Goal: Find specific page/section: Find specific page/section

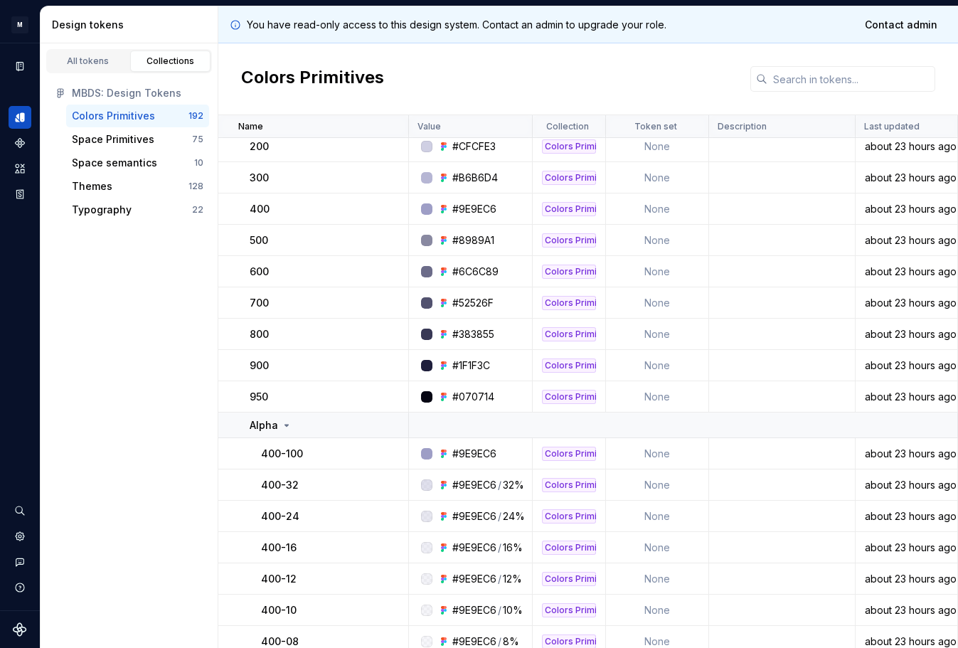
scroll to position [3936, 0]
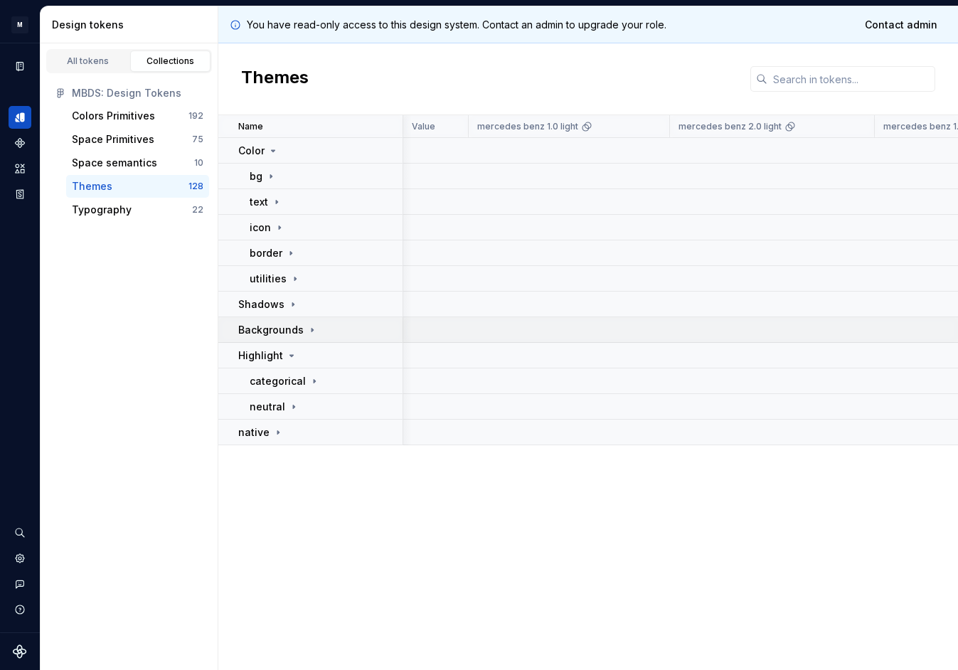
scroll to position [0, 959]
click at [283, 380] on p "categorical" at bounding box center [278, 381] width 56 height 14
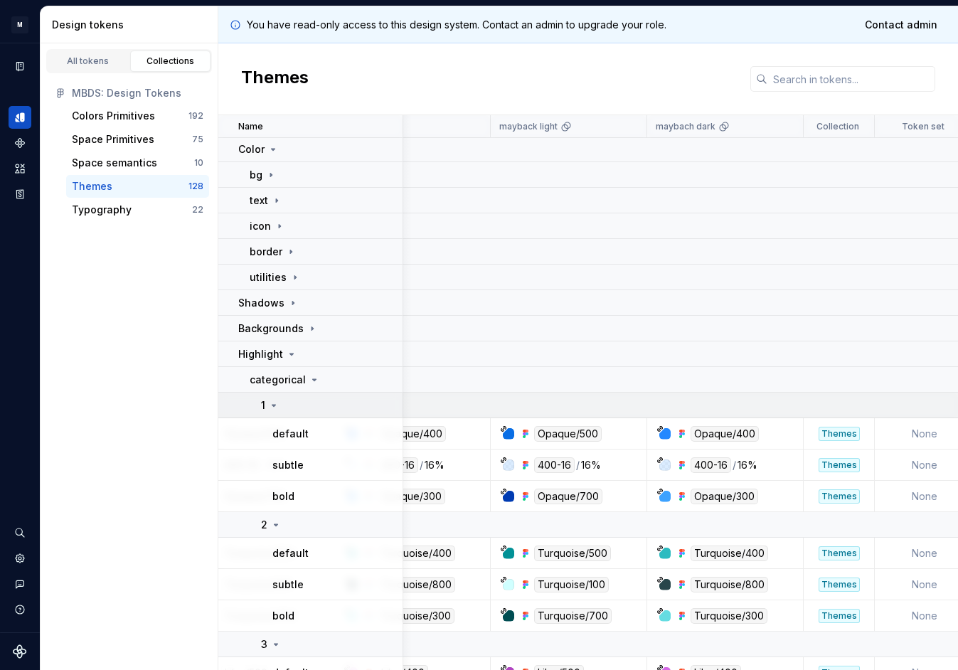
scroll to position [0, 975]
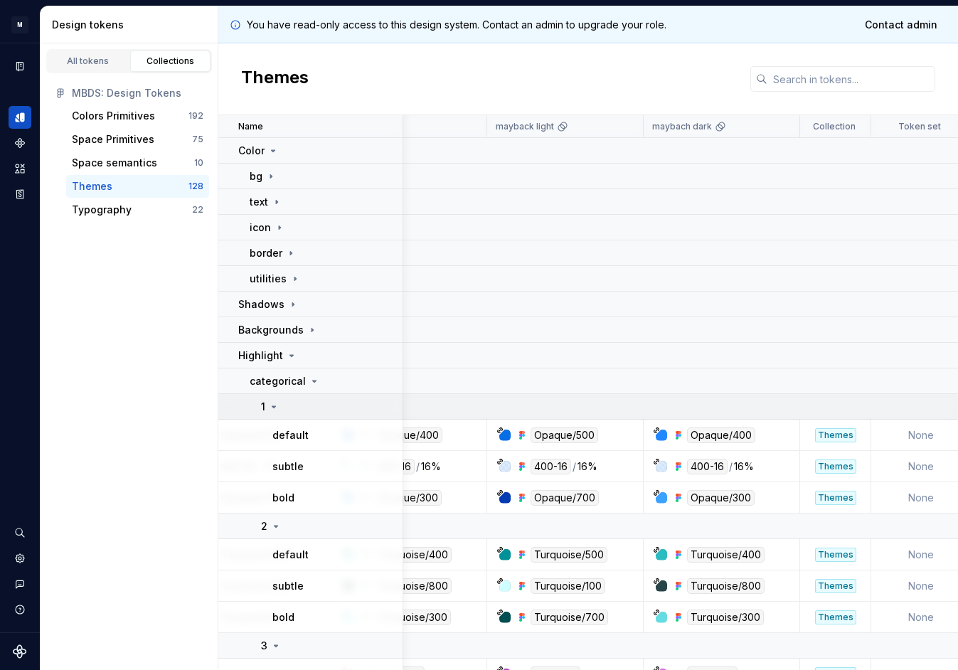
click at [386, 398] on td "1" at bounding box center [310, 407] width 185 height 26
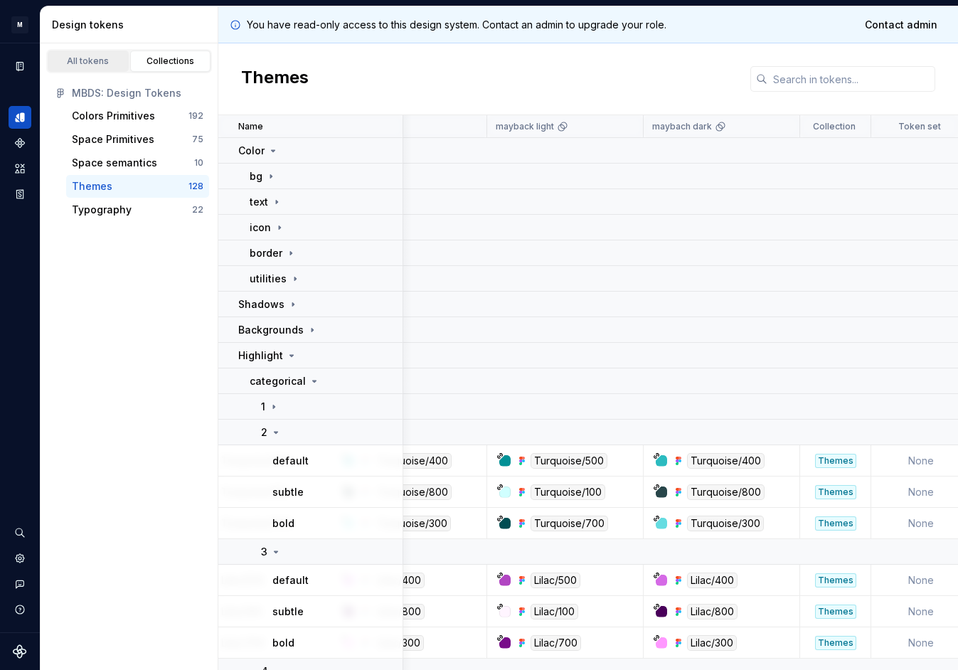
click at [101, 61] on div "All tokens" at bounding box center [88, 60] width 71 height 11
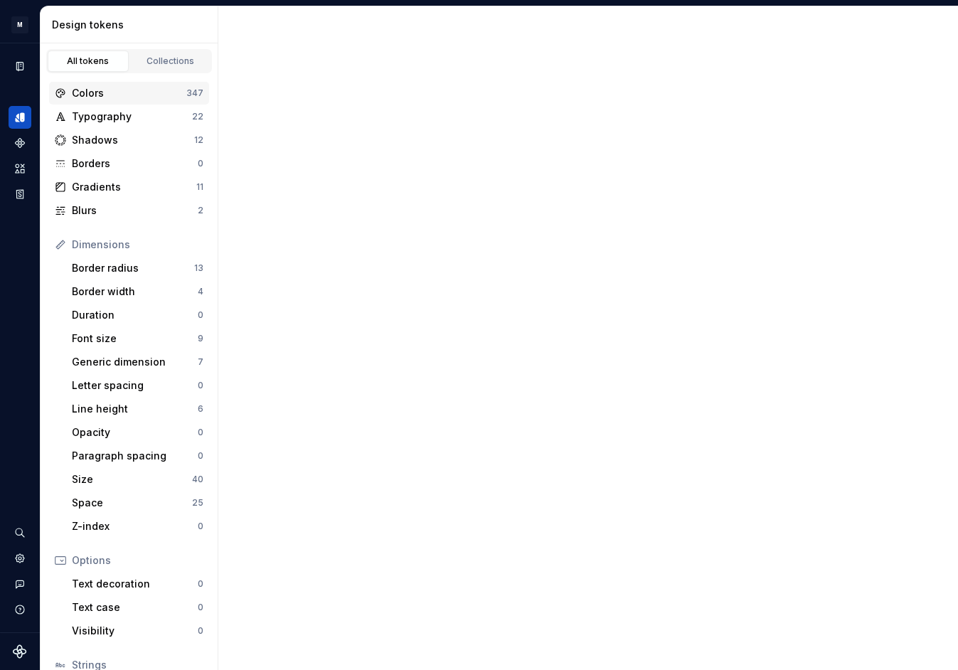
click at [115, 94] on div "Colors" at bounding box center [129, 93] width 115 height 14
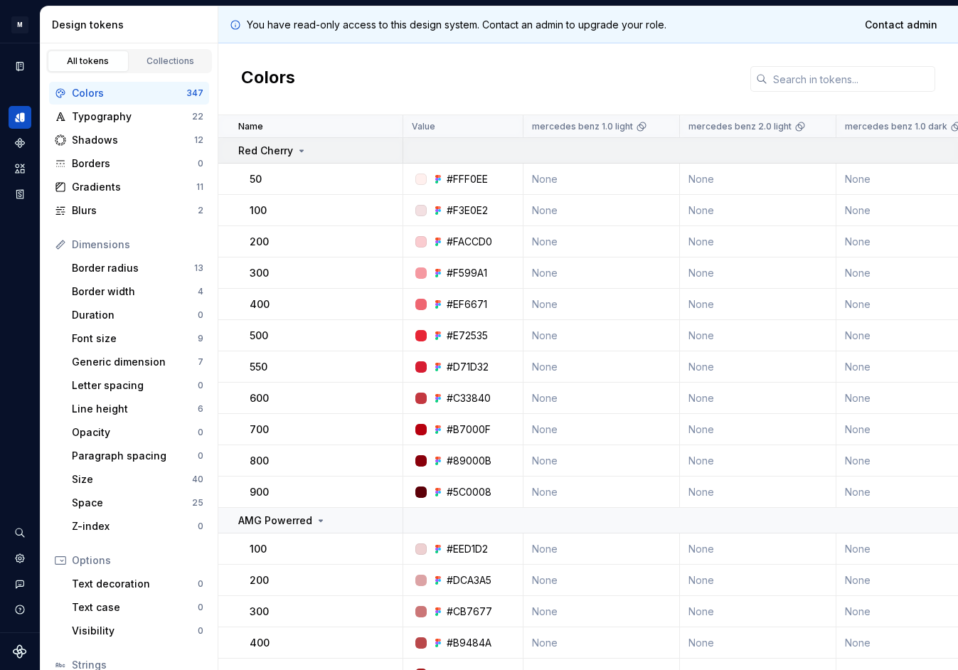
click at [315, 159] on td "Red Cherry" at bounding box center [310, 151] width 185 height 26
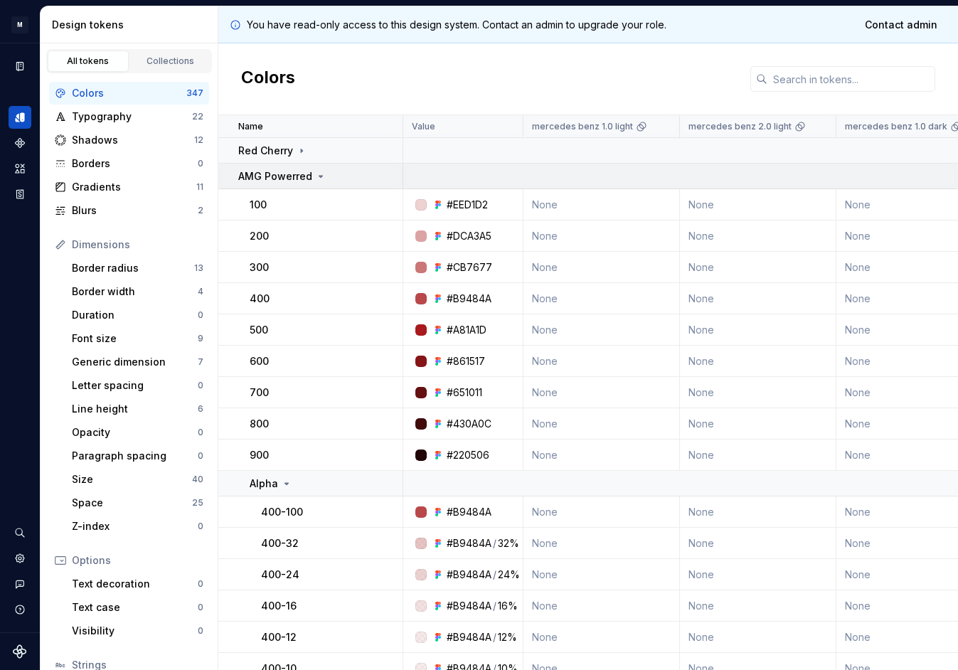
click at [313, 181] on div "AMG Powerred" at bounding box center [282, 176] width 88 height 14
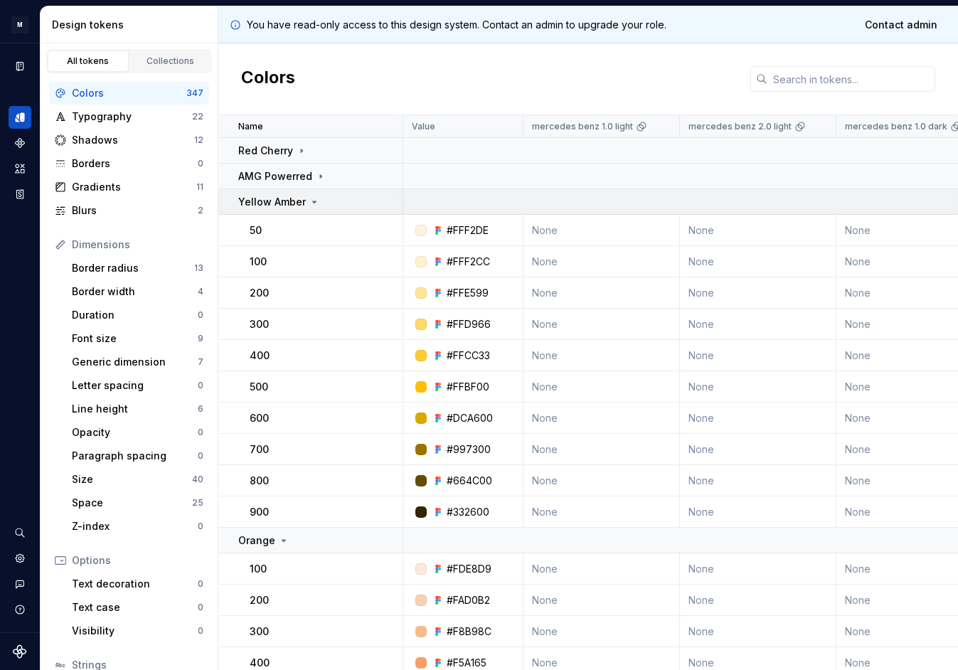
click at [306, 210] on td "Yellow Amber" at bounding box center [310, 202] width 185 height 26
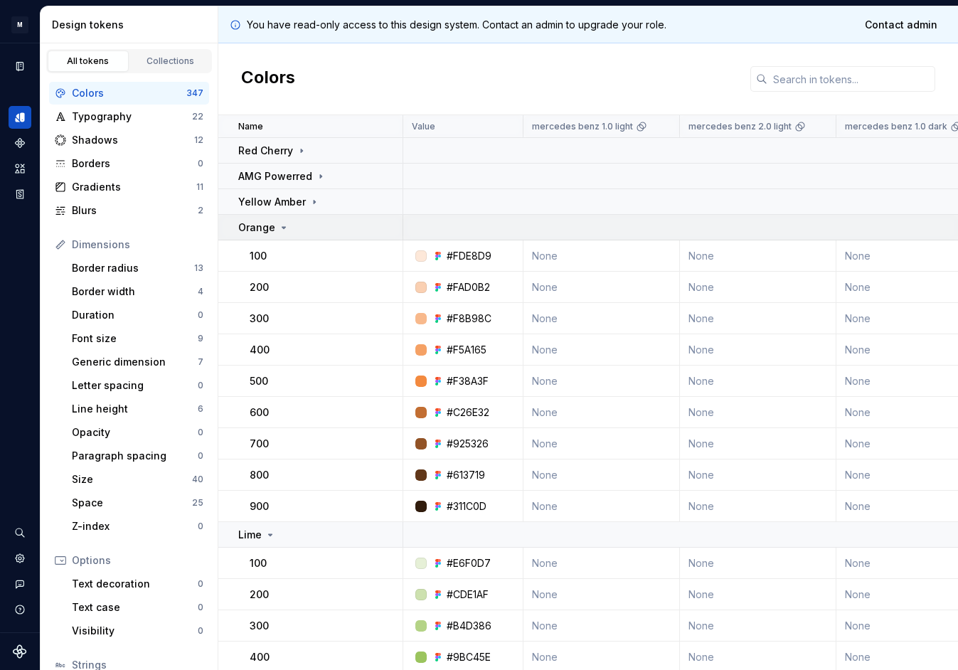
click at [305, 230] on div "Orange" at bounding box center [320, 228] width 164 height 14
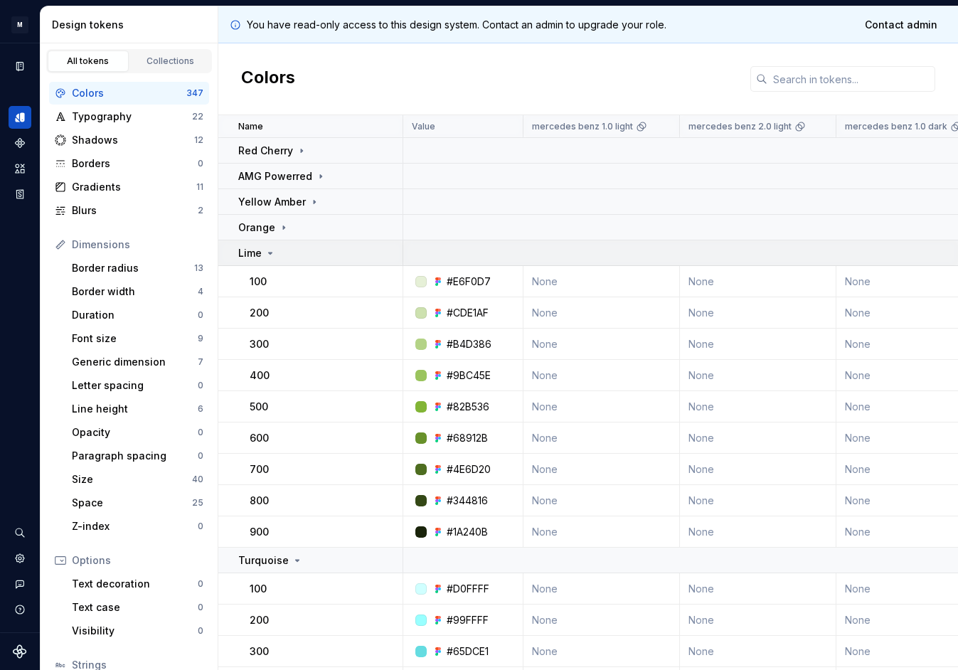
click at [306, 258] on div "Lime" at bounding box center [320, 253] width 164 height 14
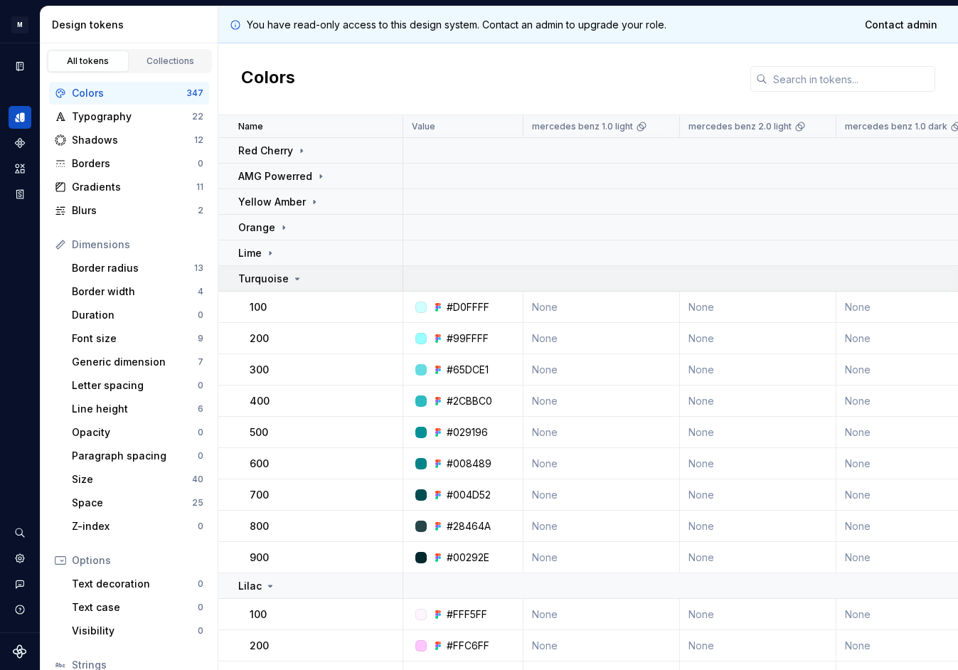
click at [307, 282] on div "Turquoise" at bounding box center [320, 279] width 164 height 14
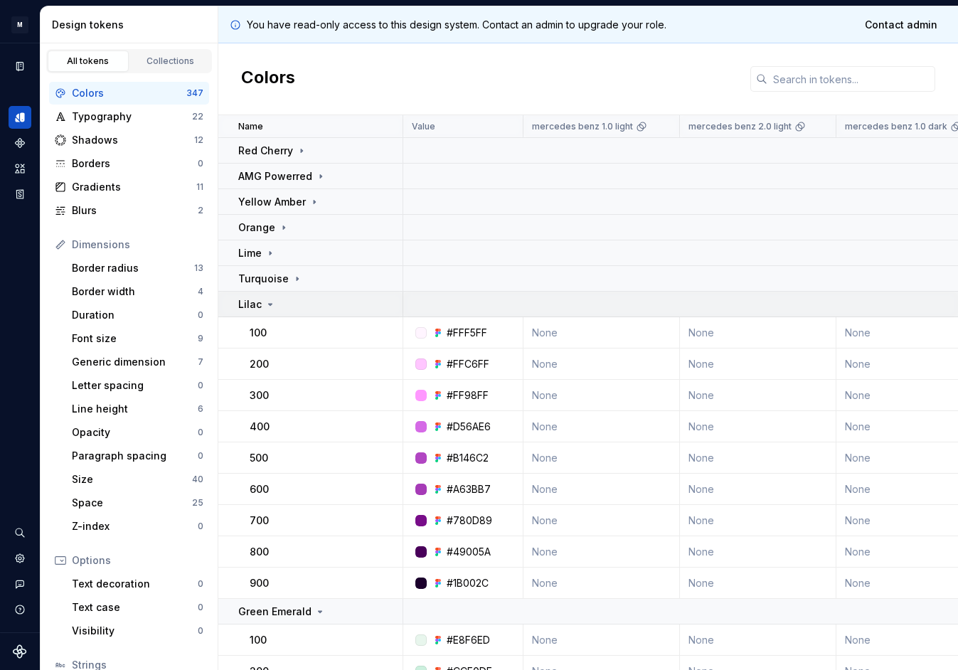
click at [307, 311] on div "Lilac" at bounding box center [320, 304] width 164 height 14
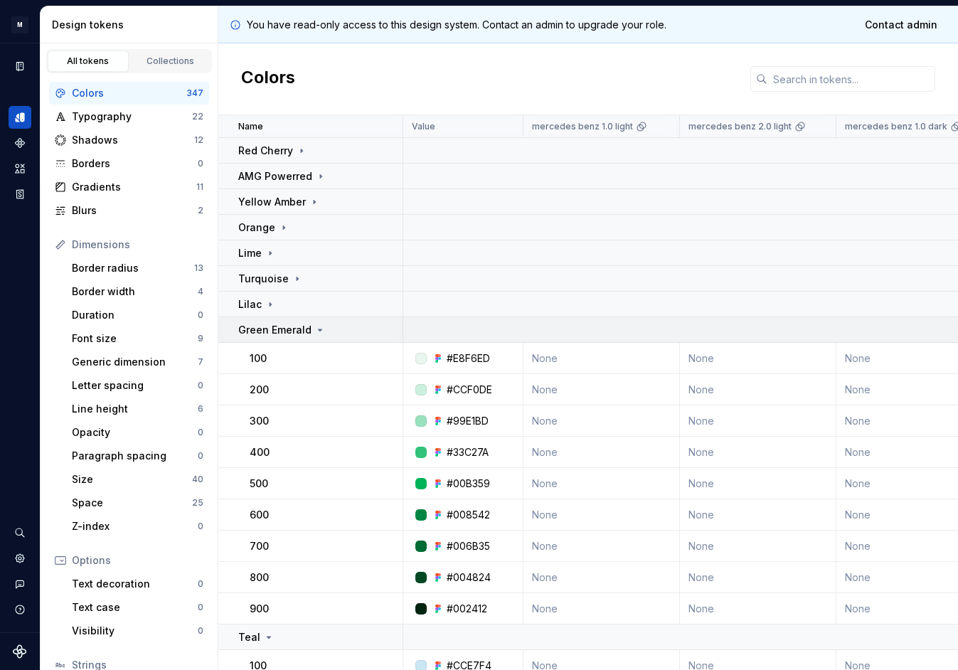
click at [308, 339] on td "Green Emerald" at bounding box center [310, 330] width 185 height 26
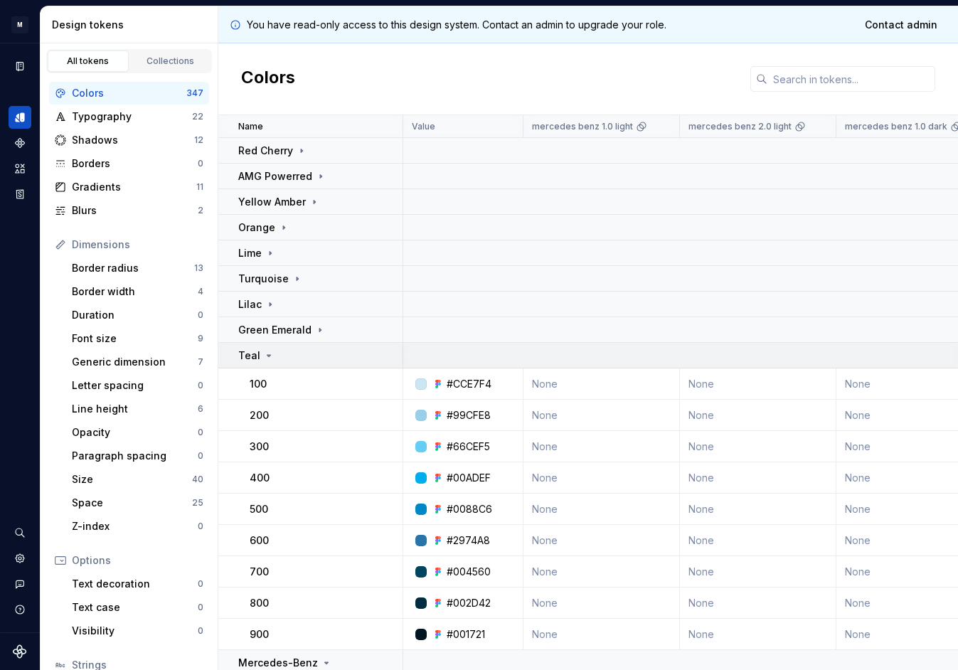
click at [310, 360] on div "Teal" at bounding box center [320, 356] width 164 height 14
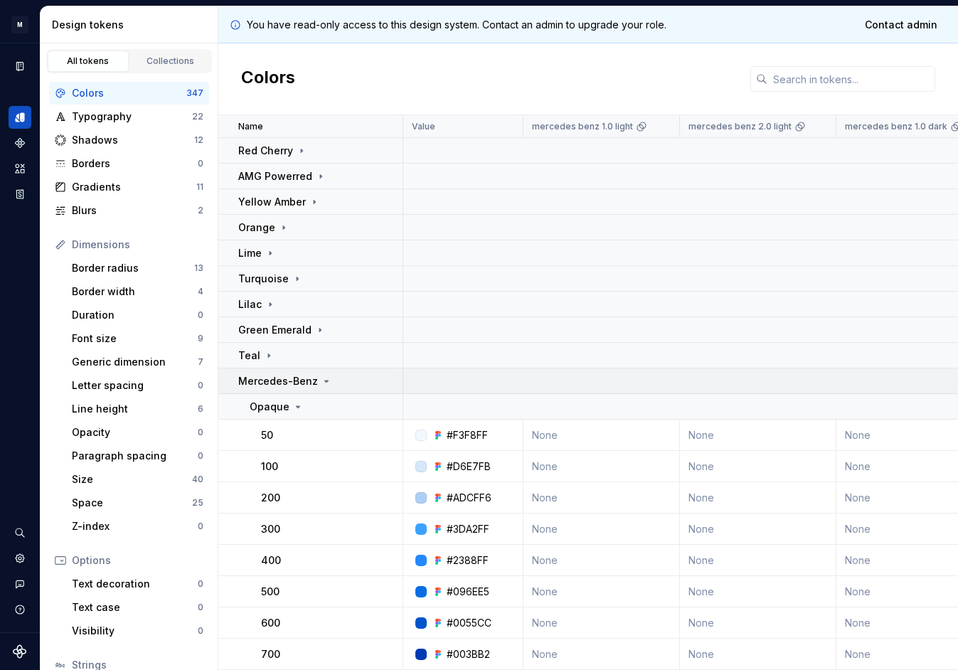
click at [310, 380] on p "Mercedes-Benz" at bounding box center [278, 381] width 80 height 14
click at [311, 421] on td "100" at bounding box center [310, 435] width 185 height 31
click at [319, 411] on p "Maybach Pearl Grey" at bounding box center [288, 407] width 101 height 14
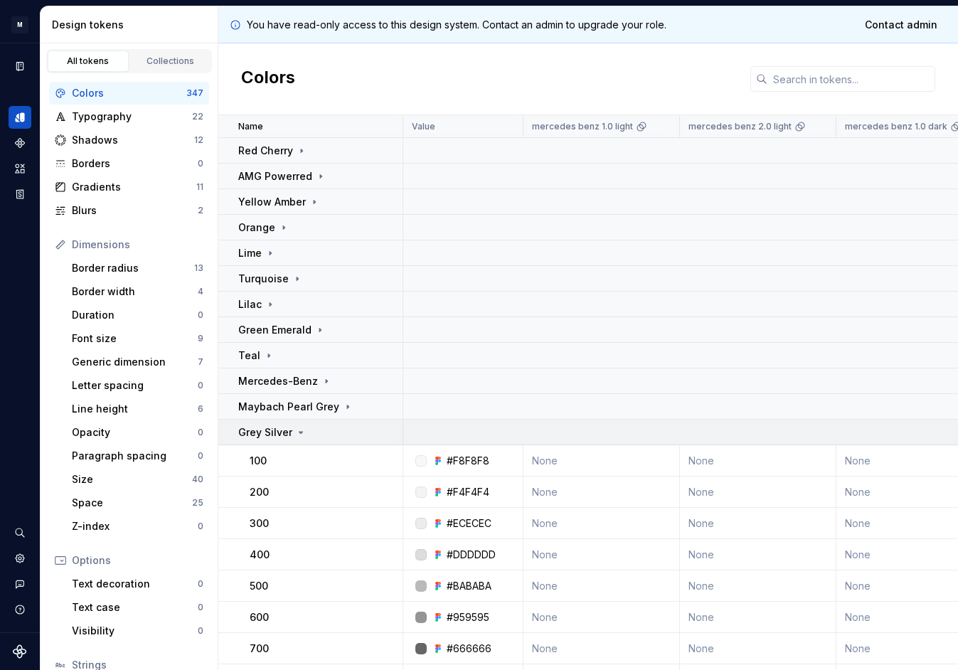
click at [318, 440] on td "Grey Silver" at bounding box center [310, 433] width 185 height 26
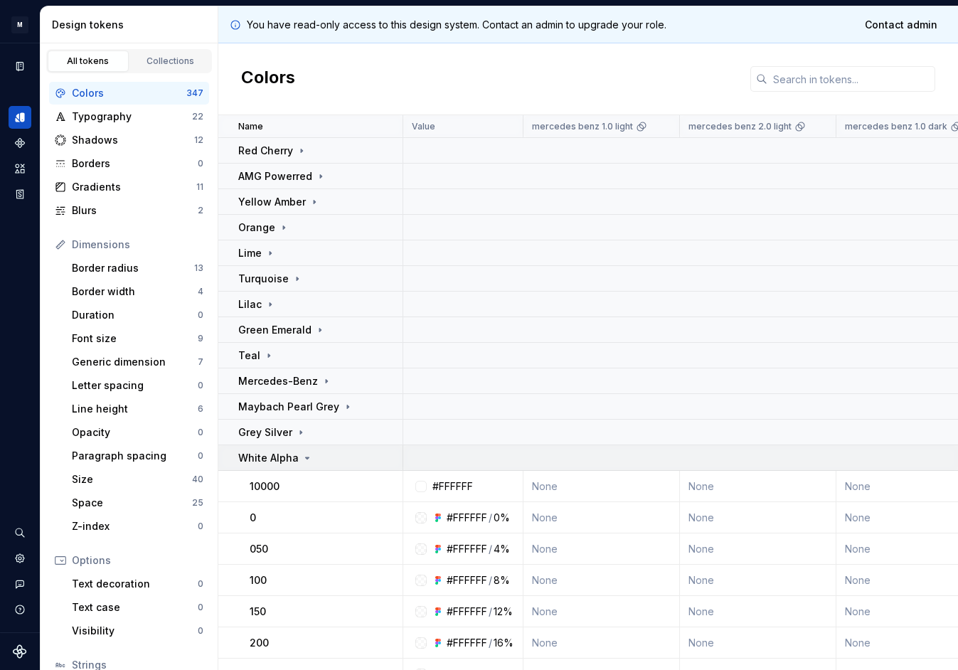
click at [321, 453] on div "White Alpha" at bounding box center [320, 458] width 164 height 14
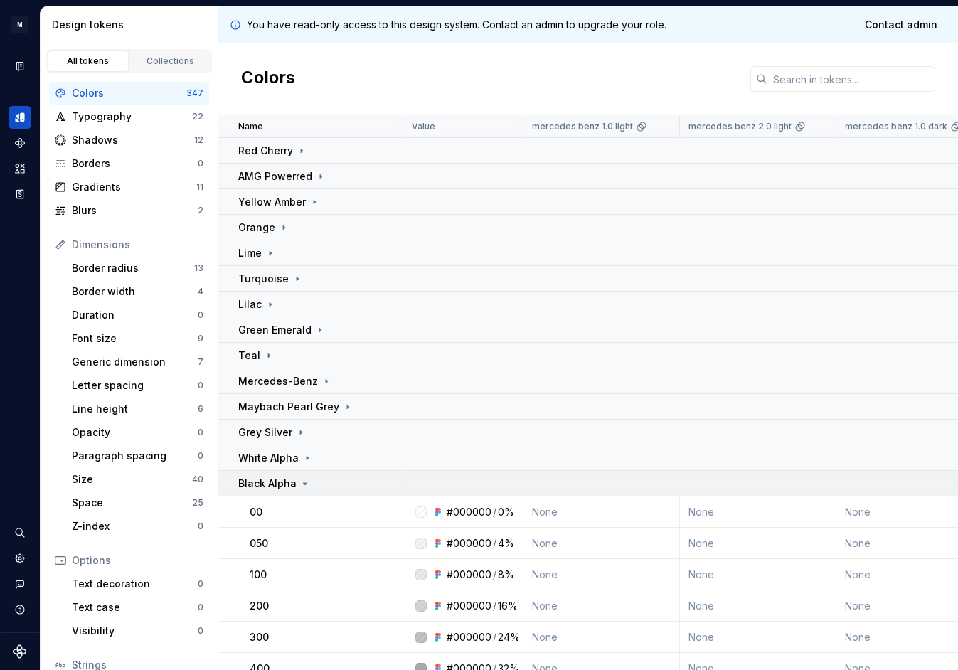
click at [322, 480] on div "Black Alpha" at bounding box center [320, 484] width 164 height 14
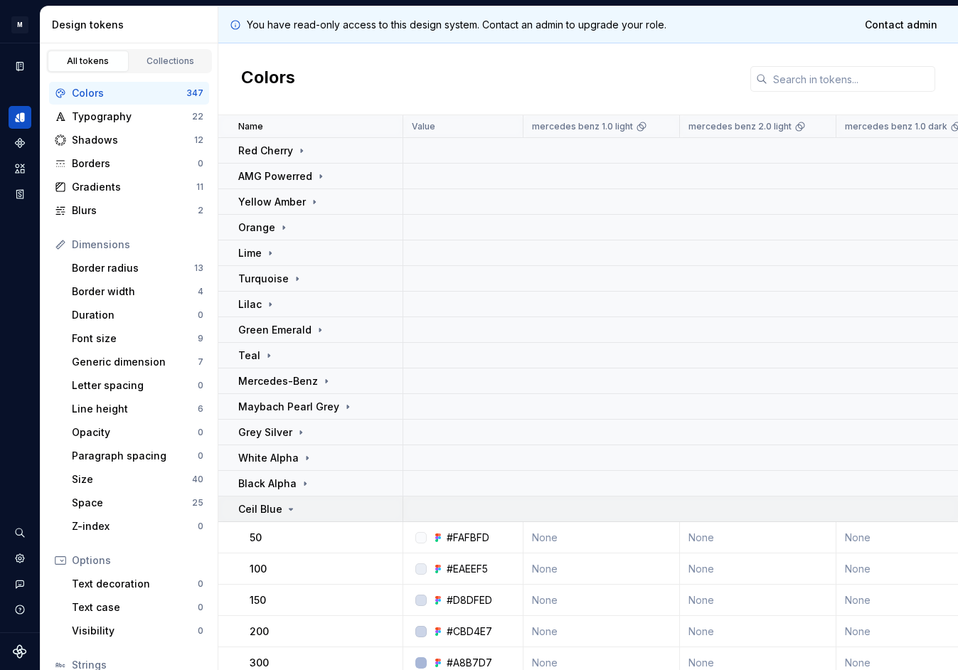
click at [322, 507] on div "Ceil Blue" at bounding box center [320, 509] width 164 height 14
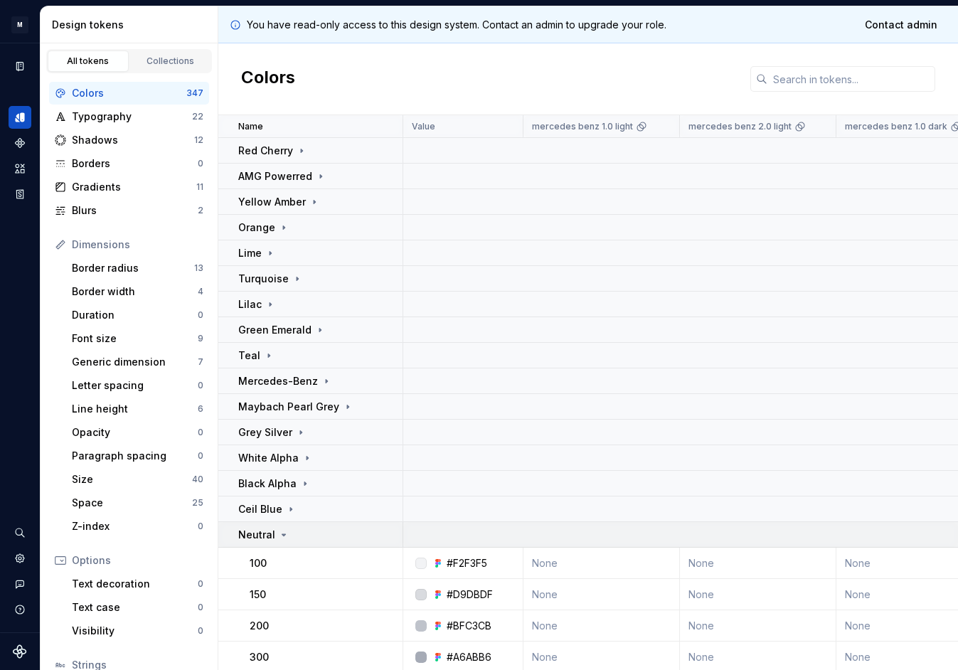
click at [322, 546] on td "Neutral" at bounding box center [310, 535] width 185 height 26
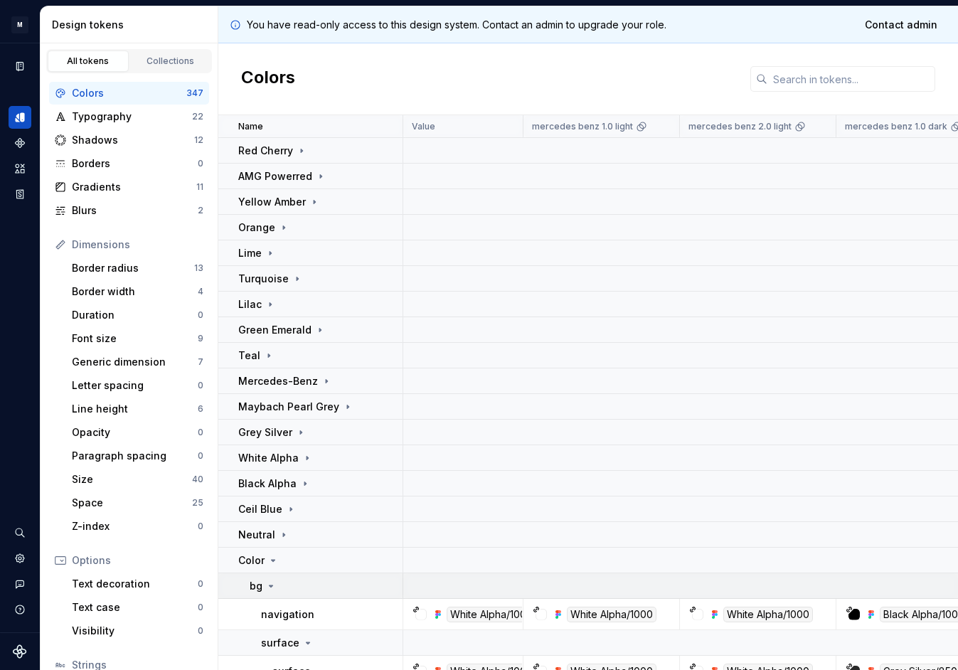
click at [302, 581] on div "bg" at bounding box center [326, 586] width 152 height 14
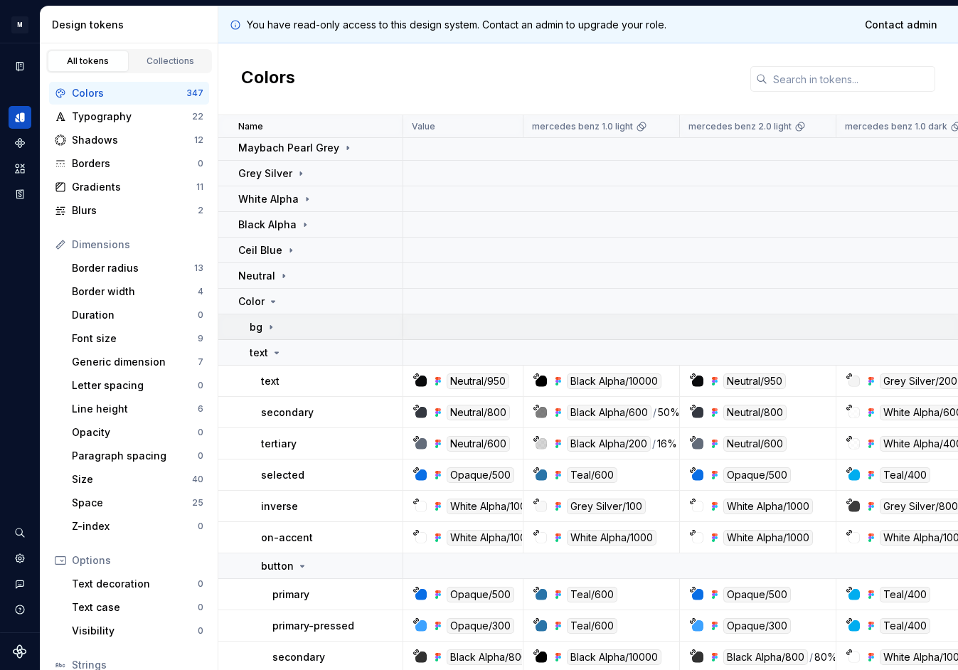
scroll to position [356, 0]
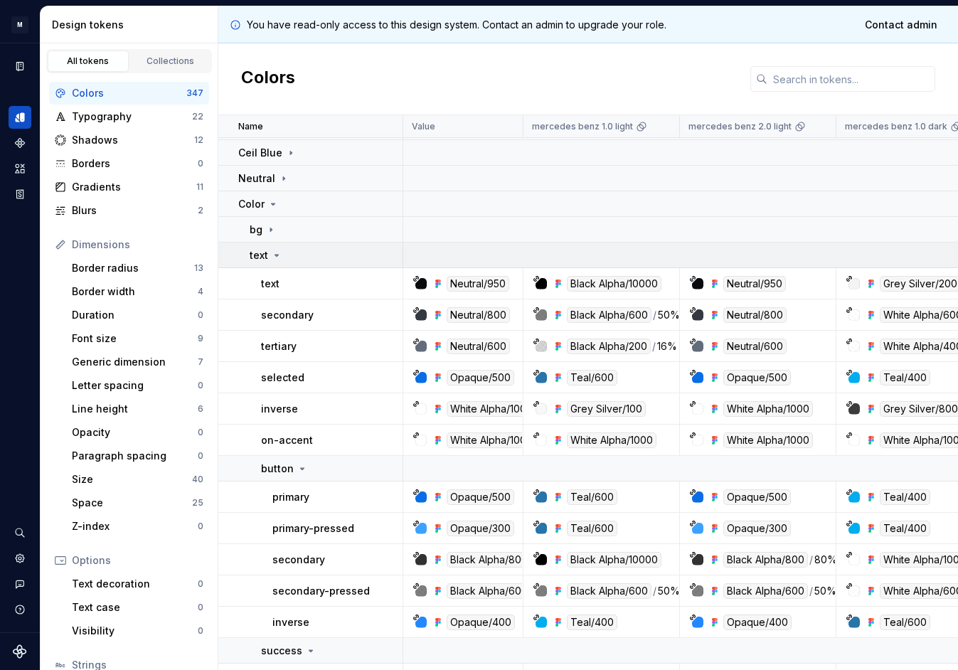
click at [276, 256] on icon at bounding box center [277, 255] width 4 height 1
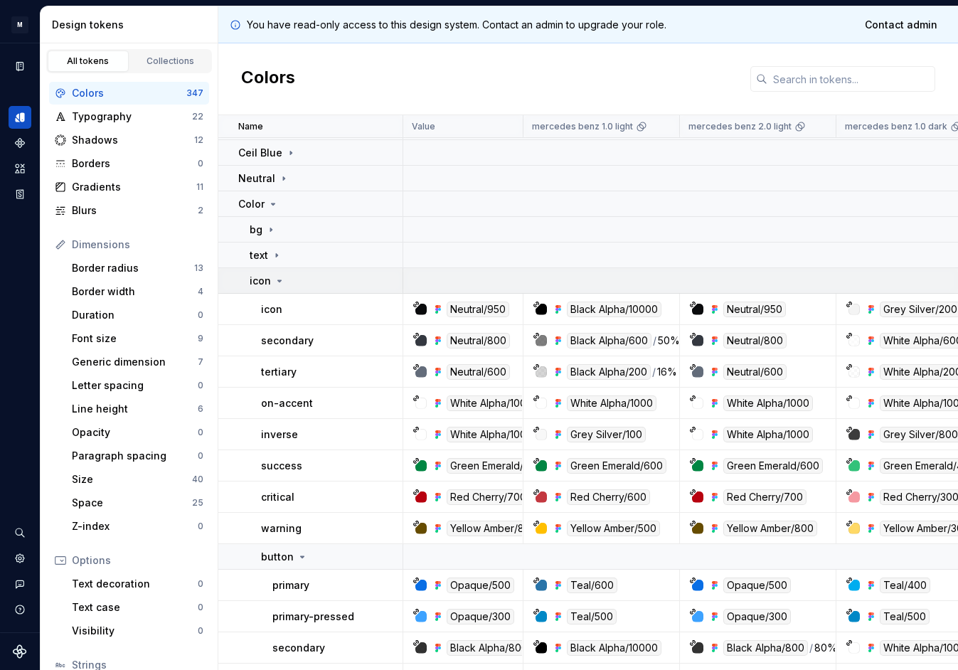
click at [285, 278] on div "icon" at bounding box center [326, 281] width 152 height 14
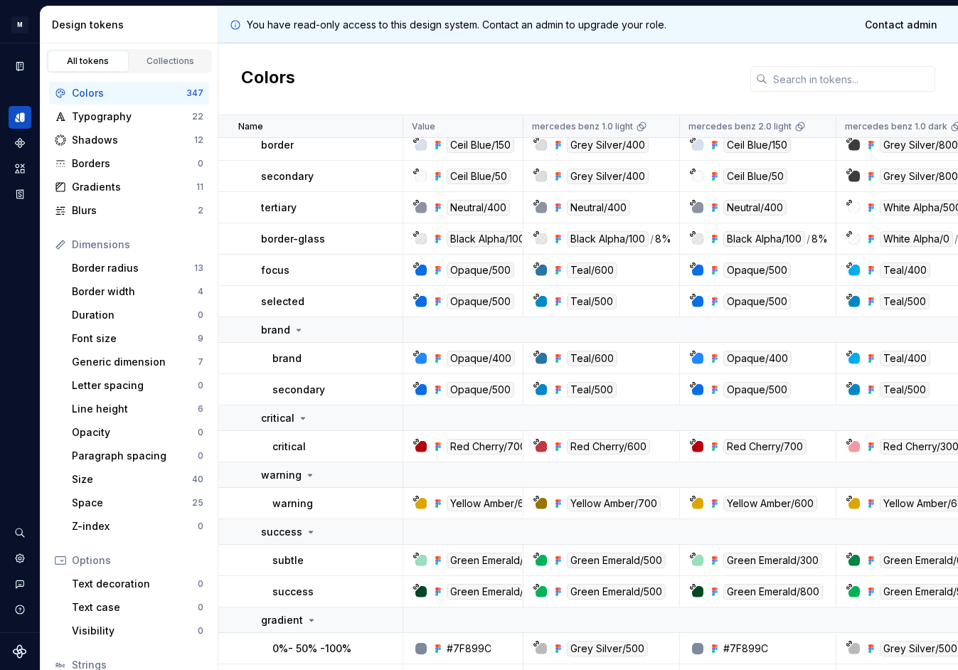
scroll to position [551, 0]
